Goal: Information Seeking & Learning: Learn about a topic

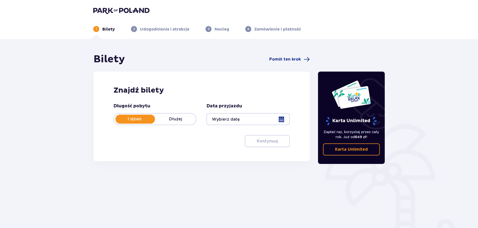
click at [283, 117] on div at bounding box center [248, 119] width 83 height 12
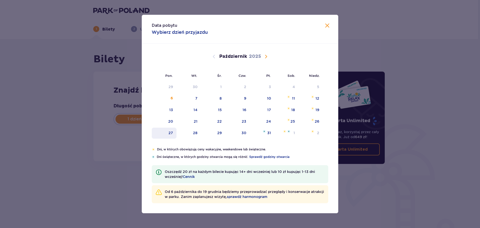
click at [174, 133] on div "27" at bounding box center [164, 133] width 25 height 11
type input "27.10.25"
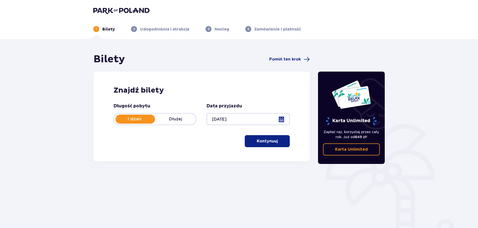
click at [194, 135] on div "Długość pobytu 1 dzień Dłużej Data przyjazdu 27.10.25 Kontynuuj Przejdź do konf…" at bounding box center [202, 125] width 176 height 44
click at [249, 141] on button "Kontynuuj" at bounding box center [267, 141] width 45 height 12
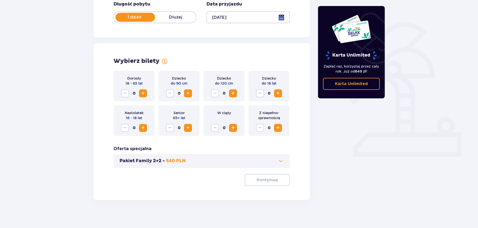
scroll to position [104, 0]
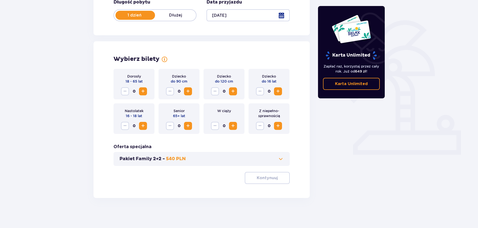
click at [143, 93] on span "Zwiększ" at bounding box center [143, 91] width 6 height 6
click at [275, 88] on span "Zwiększ" at bounding box center [278, 91] width 6 height 6
click at [282, 161] on span at bounding box center [281, 159] width 6 height 6
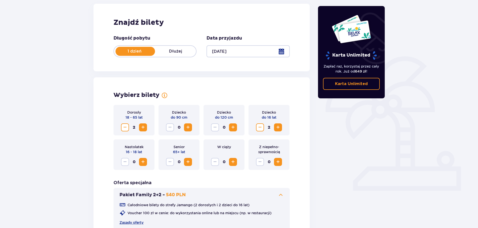
scroll to position [0, 0]
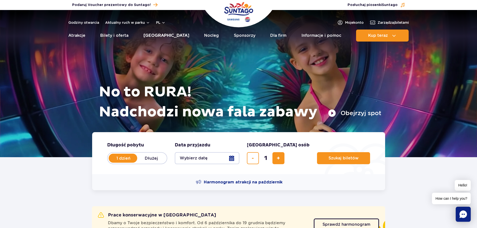
click at [158, 34] on link "[GEOGRAPHIC_DATA]" at bounding box center [166, 36] width 46 height 12
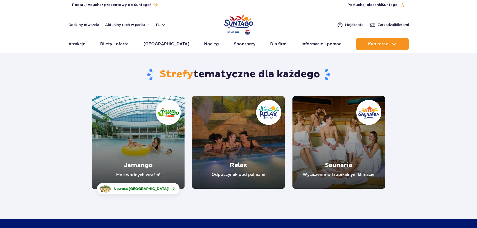
click at [129, 152] on link "Jamango" at bounding box center [138, 142] width 93 height 93
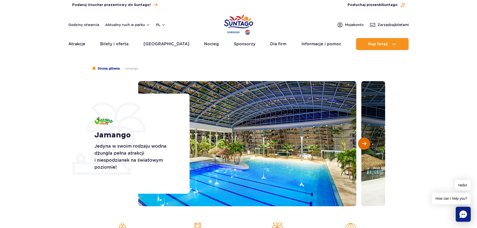
click at [366, 146] on span "Następny slajd" at bounding box center [364, 143] width 4 height 5
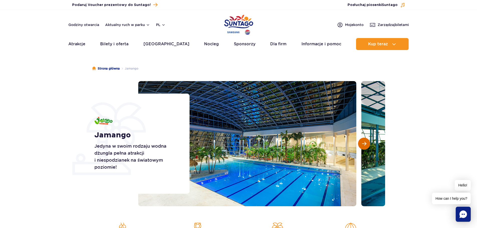
click at [365, 146] on span "Następny slajd" at bounding box center [364, 143] width 4 height 5
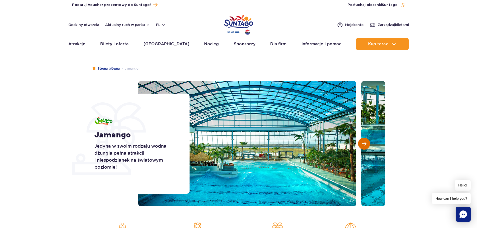
click at [365, 146] on span "Następny slajd" at bounding box center [364, 143] width 4 height 5
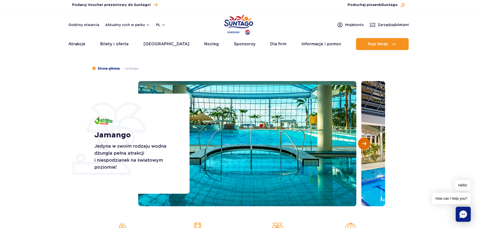
click at [365, 146] on span "Następny slajd" at bounding box center [364, 143] width 4 height 5
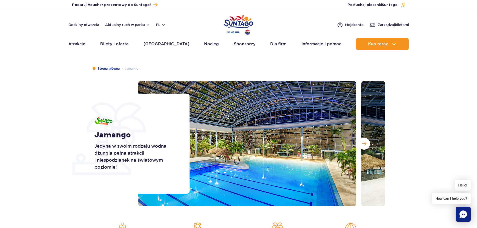
click at [86, 85] on section "Jamango Jedyna w swoim rodzaju wodna dżungla pełna atrakcji i niespodzianek na …" at bounding box center [238, 143] width 477 height 125
click at [364, 145] on span "Następny slajd" at bounding box center [364, 143] width 4 height 5
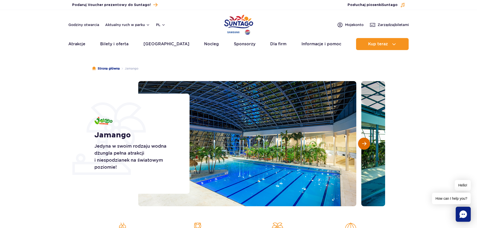
click at [364, 145] on span "Następny slajd" at bounding box center [364, 143] width 4 height 5
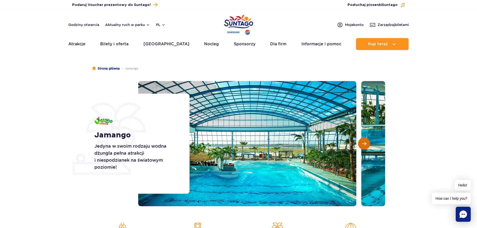
click at [364, 145] on span "Następny slajd" at bounding box center [364, 143] width 4 height 5
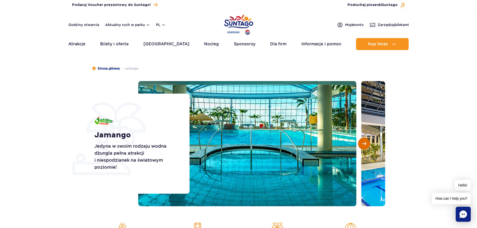
click at [364, 145] on span "Następny slajd" at bounding box center [364, 143] width 4 height 5
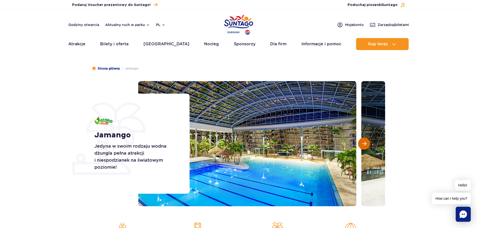
click at [364, 145] on span "Następny slajd" at bounding box center [364, 143] width 4 height 5
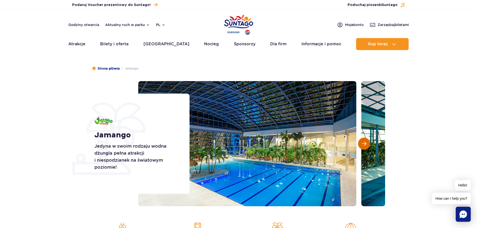
click at [364, 145] on span "Następny slajd" at bounding box center [364, 143] width 4 height 5
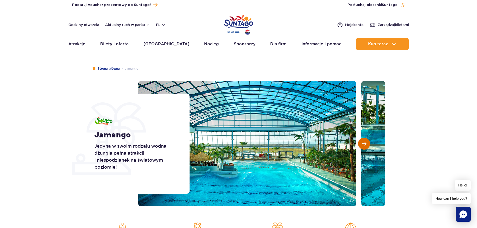
click at [364, 145] on span "Następny slajd" at bounding box center [364, 143] width 4 height 5
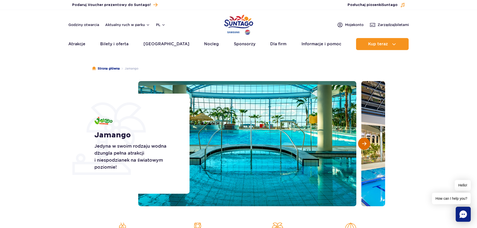
click at [364, 145] on span "Następny slajd" at bounding box center [364, 143] width 4 height 5
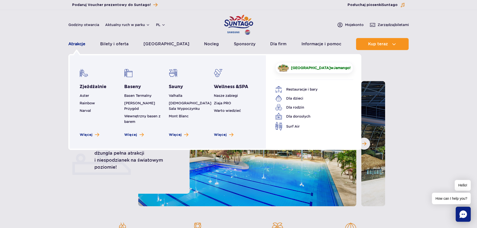
click at [81, 44] on link "Atrakcje" at bounding box center [76, 44] width 17 height 12
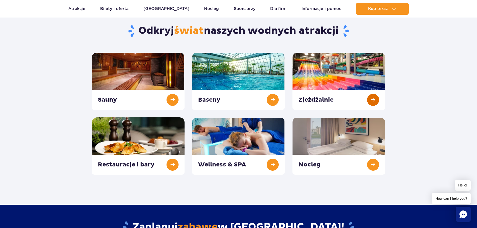
scroll to position [50, 0]
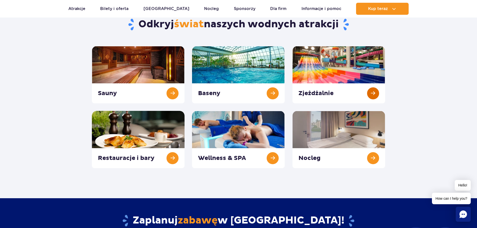
click at [369, 98] on link at bounding box center [338, 74] width 93 height 57
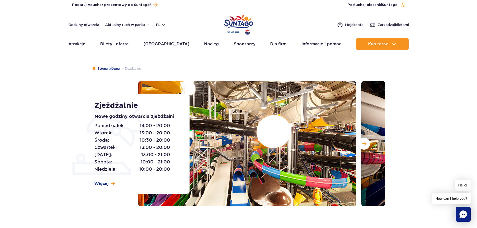
drag, startPoint x: 365, startPoint y: 143, endPoint x: 314, endPoint y: 138, distance: 51.0
click at [313, 139] on div at bounding box center [261, 143] width 247 height 125
click at [364, 146] on button "Następny slajd" at bounding box center [364, 144] width 12 height 12
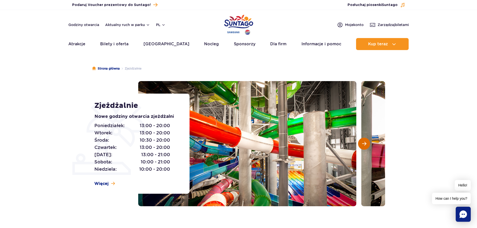
click at [364, 146] on button "Następny slajd" at bounding box center [364, 144] width 12 height 12
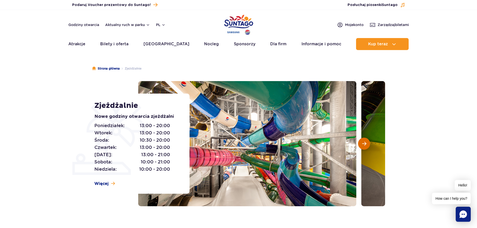
click at [364, 146] on button "Następny slajd" at bounding box center [364, 144] width 12 height 12
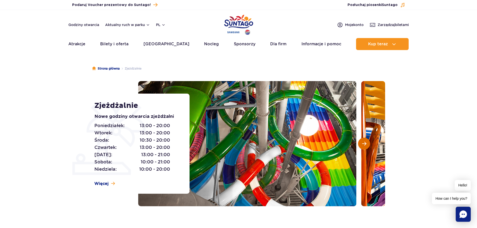
click at [364, 146] on button "Następny slajd" at bounding box center [364, 144] width 12 height 12
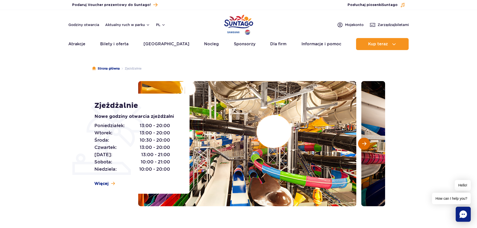
click at [364, 146] on button "Następny slajd" at bounding box center [364, 144] width 12 height 12
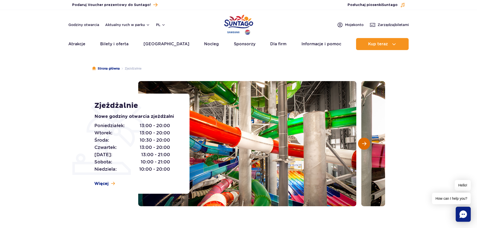
click at [364, 146] on button "Następny slajd" at bounding box center [364, 144] width 12 height 12
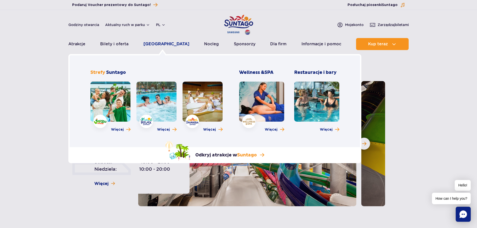
click at [152, 44] on link "[GEOGRAPHIC_DATA]" at bounding box center [166, 44] width 46 height 12
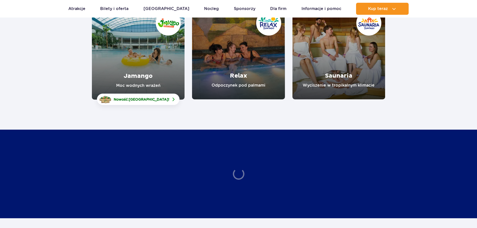
scroll to position [100, 0]
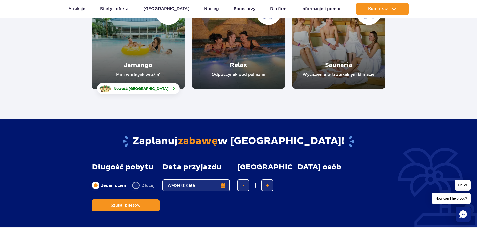
click at [169, 58] on link "Jamango" at bounding box center [138, 42] width 93 height 93
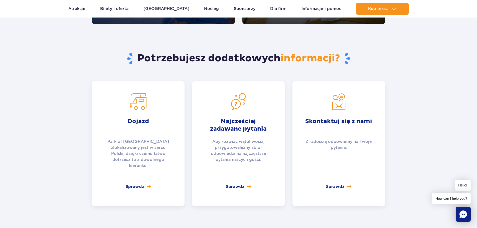
scroll to position [1026, 0]
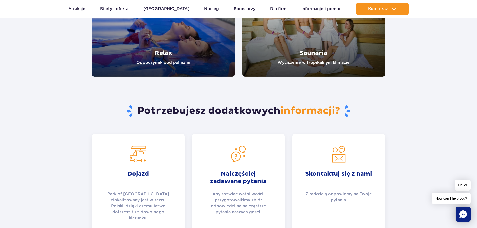
click at [135, 210] on div "Dojazd Park of Poland zlokalizowany jest w sercu Polski, dzięki czemu łatwo dot…" at bounding box center [138, 196] width 93 height 125
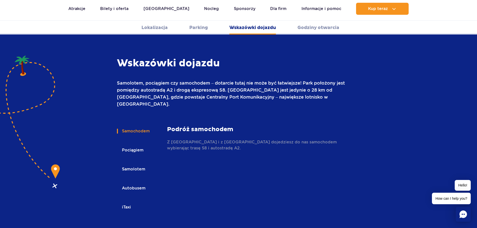
click at [134, 126] on button "Samochodem" at bounding box center [135, 131] width 37 height 11
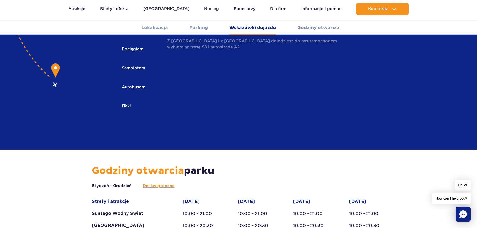
scroll to position [691, 0]
